Goal: Information Seeking & Learning: Check status

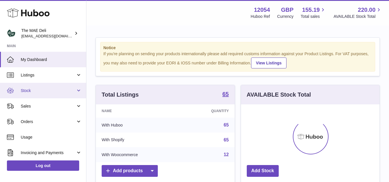
scroll to position [288006, 287957]
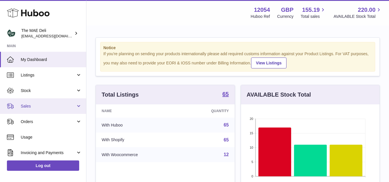
click at [36, 105] on span "Sales" at bounding box center [48, 106] width 55 height 5
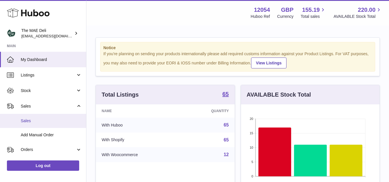
click at [22, 122] on span "Sales" at bounding box center [51, 120] width 61 height 5
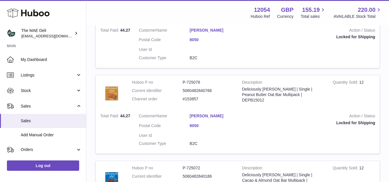
scroll to position [29, 0]
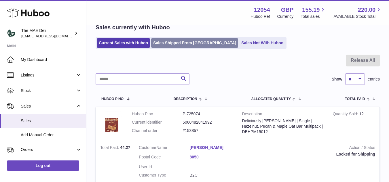
click at [176, 45] on link "Sales Shipped From Huboo" at bounding box center [194, 43] width 87 height 10
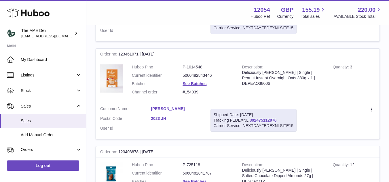
scroll to position [375, 0]
